Goal: Information Seeking & Learning: Check status

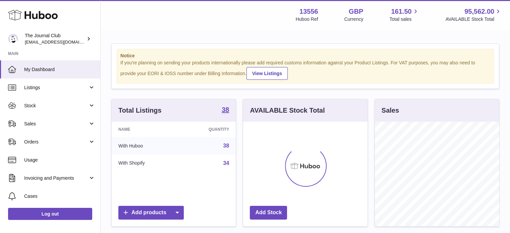
scroll to position [105, 124]
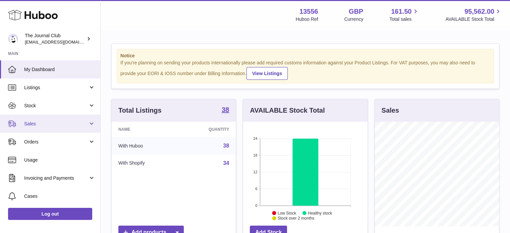
click at [48, 128] on link "Sales" at bounding box center [50, 124] width 100 height 18
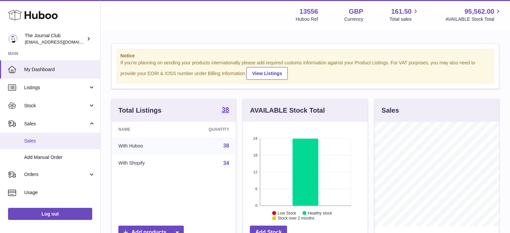
click at [58, 142] on span "Sales" at bounding box center [59, 141] width 71 height 6
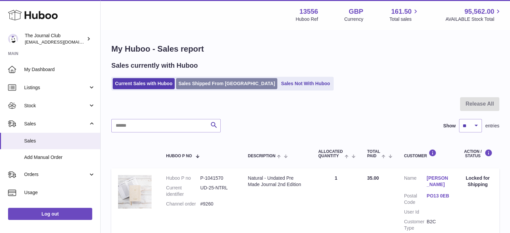
click at [216, 80] on link "Sales Shipped From [GEOGRAPHIC_DATA]" at bounding box center [226, 83] width 101 height 11
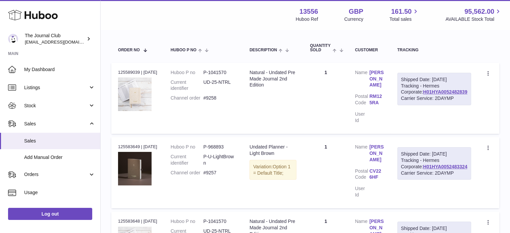
scroll to position [101, 0]
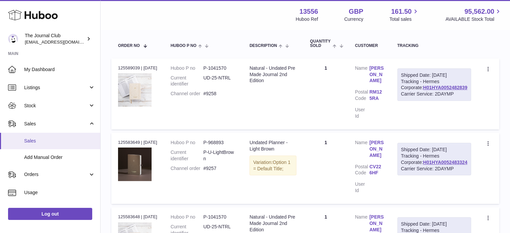
click at [74, 137] on link "Sales" at bounding box center [50, 141] width 100 height 16
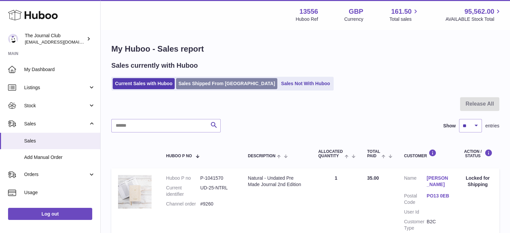
click at [219, 84] on link "Sales Shipped From [GEOGRAPHIC_DATA]" at bounding box center [226, 83] width 101 height 11
